Goal: Transaction & Acquisition: Purchase product/service

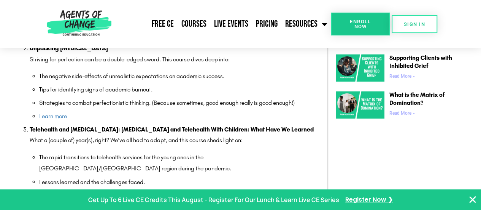
scroll to position [546, 0]
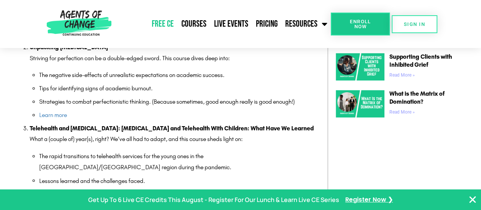
click at [170, 22] on link "Free CE" at bounding box center [163, 23] width 30 height 19
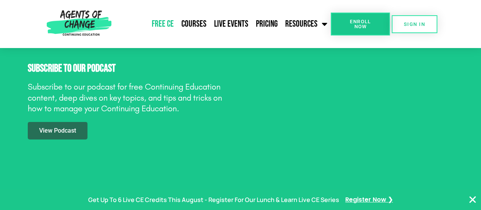
scroll to position [1142, 0]
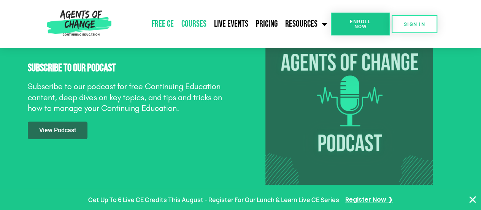
click at [196, 28] on link "Courses" at bounding box center [194, 23] width 33 height 19
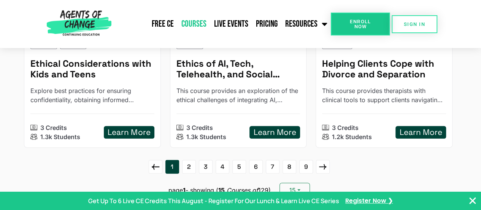
scroll to position [1044, 0]
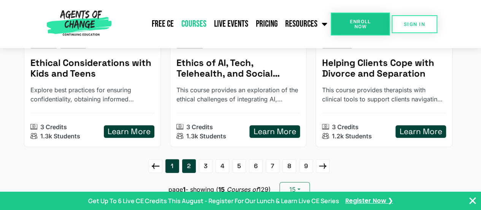
click at [192, 159] on link "2" at bounding box center [189, 166] width 14 height 14
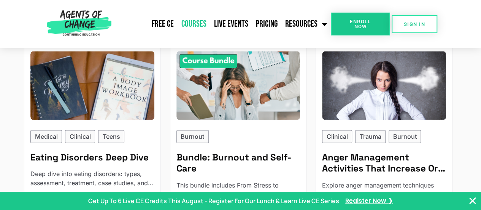
scroll to position [536, 0]
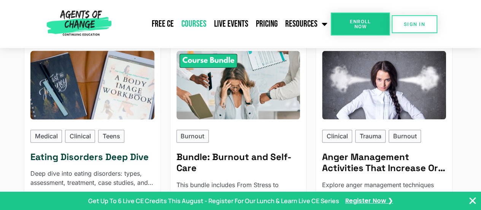
click at [130, 151] on h5 "Eating Disorders Deep Dive" at bounding box center [92, 156] width 124 height 11
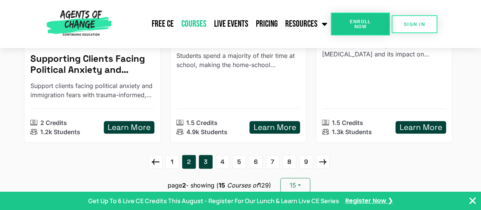
click at [207, 155] on link "3" at bounding box center [206, 162] width 14 height 14
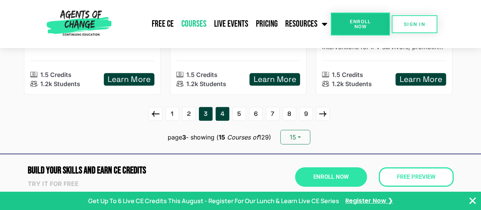
scroll to position [1127, 0]
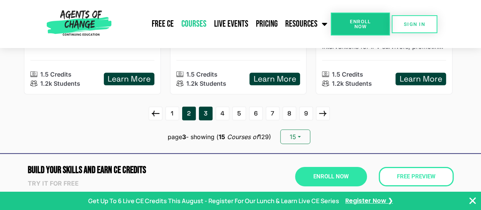
click at [187, 107] on link "2" at bounding box center [189, 114] width 14 height 14
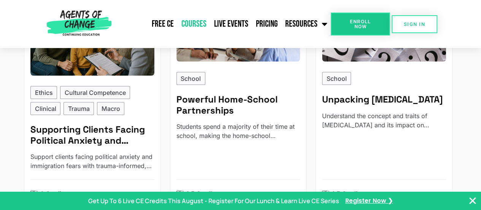
scroll to position [1029, 0]
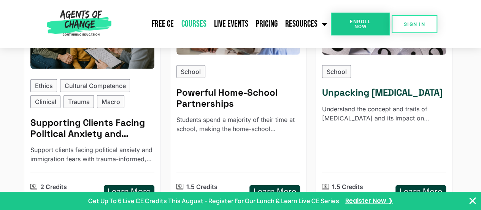
click at [361, 87] on h5 "Unpacking [MEDICAL_DATA]" at bounding box center [384, 92] width 124 height 11
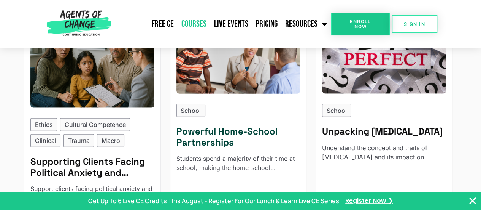
scroll to position [989, 0]
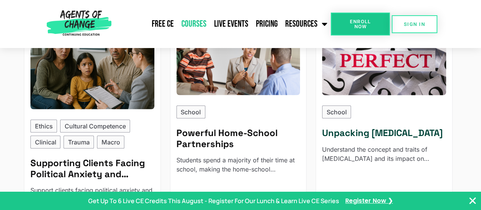
click at [333, 127] on h5 "Unpacking [MEDICAL_DATA]" at bounding box center [384, 132] width 124 height 11
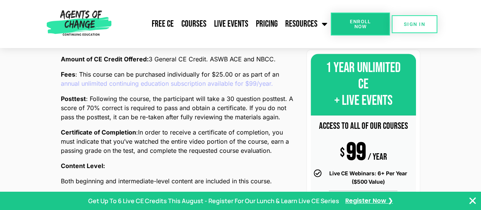
scroll to position [253, 0]
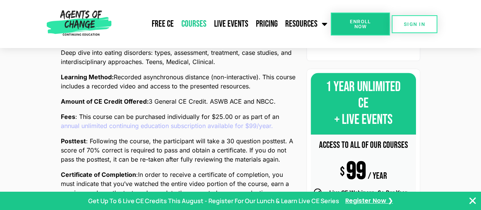
click at [189, 26] on link "Courses" at bounding box center [194, 23] width 33 height 19
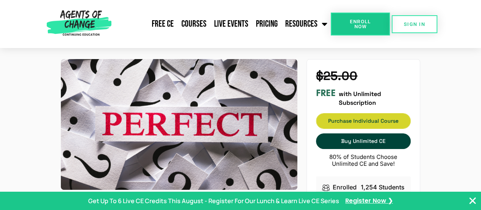
click at [349, 121] on span "Purchase Individual Course" at bounding box center [364, 120] width 94 height 5
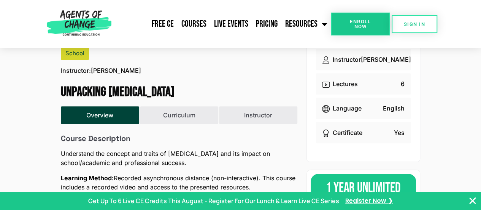
scroll to position [150, 0]
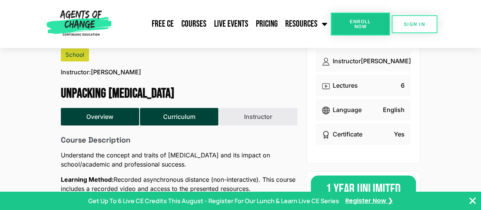
click at [172, 112] on button "Curriculum" at bounding box center [179, 116] width 78 height 17
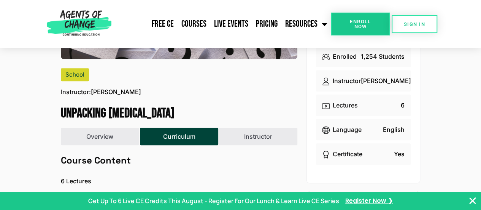
scroll to position [131, 0]
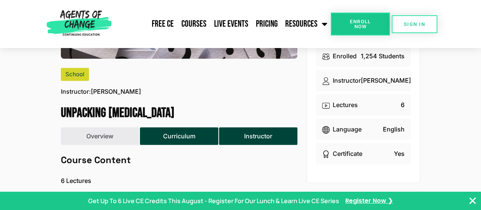
click at [249, 132] on button "Instructor" at bounding box center [258, 135] width 78 height 17
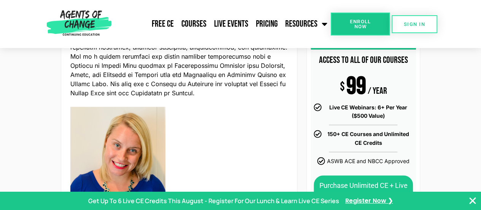
scroll to position [360, 0]
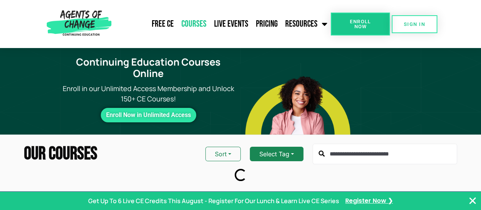
click at [262, 146] on button "Select Tag" at bounding box center [277, 153] width 54 height 14
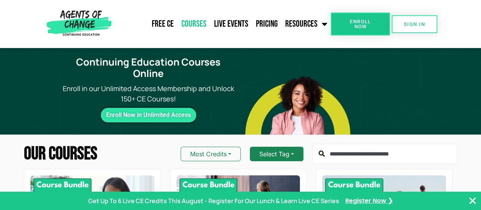
click at [270, 146] on button "Select Tag" at bounding box center [277, 153] width 54 height 14
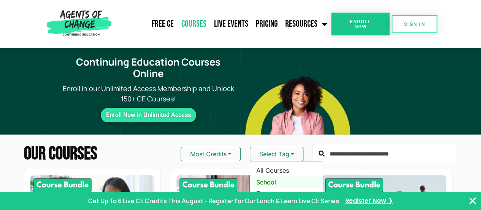
click at [263, 176] on link "School" at bounding box center [286, 181] width 73 height 11
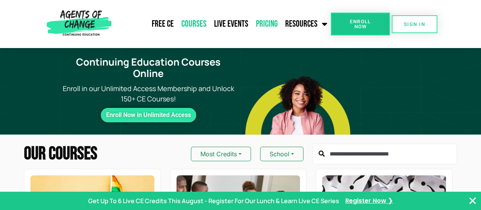
click at [270, 24] on link "Pricing" at bounding box center [266, 23] width 29 height 19
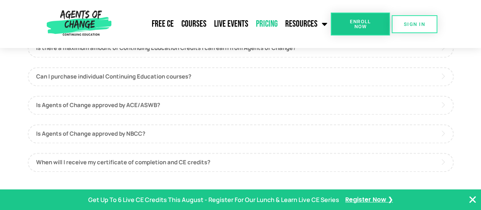
scroll to position [496, 0]
